Goal: Check status: Check status

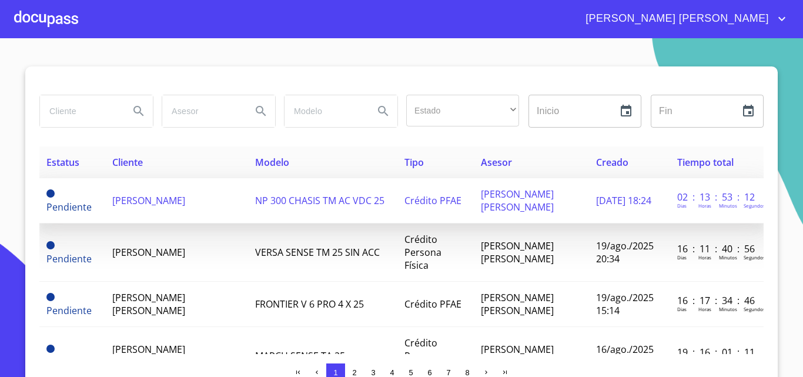
click at [197, 207] on td "[PERSON_NAME]" at bounding box center [176, 200] width 143 height 45
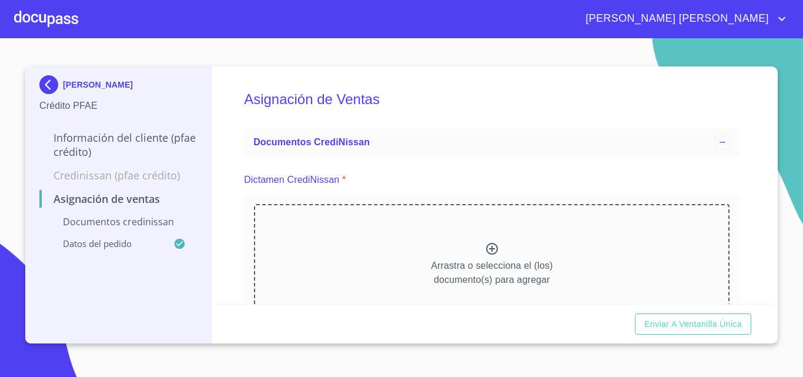
click at [494, 254] on icon at bounding box center [492, 248] width 14 height 14
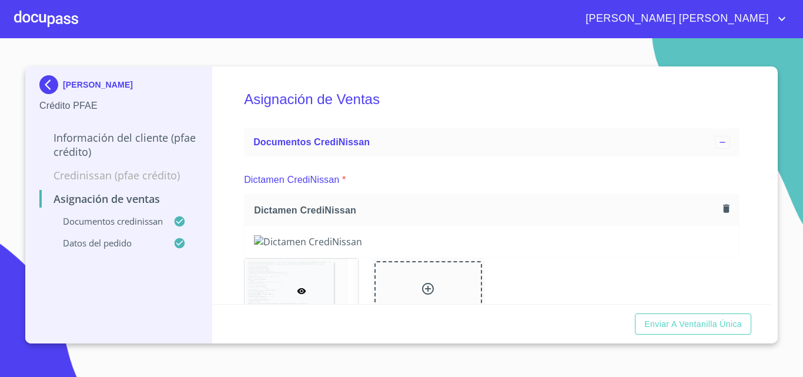
click at [784, 12] on icon "account of current user" at bounding box center [781, 19] width 14 height 14
click at [778, 22] on li "Salir" at bounding box center [769, 24] width 38 height 21
